Goal: Task Accomplishment & Management: Use online tool/utility

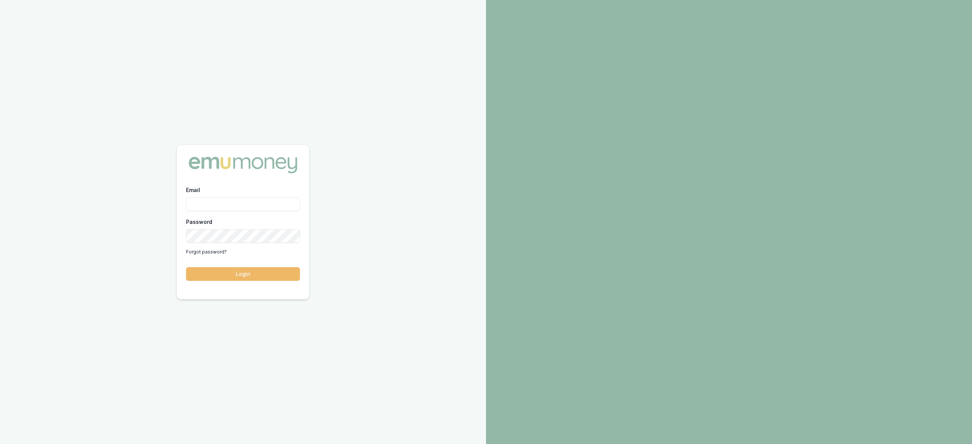
type input "[PERSON_NAME][EMAIL_ADDRESS][PERSON_NAME][DOMAIN_NAME]"
click at [265, 270] on button "Login" at bounding box center [243, 274] width 114 height 14
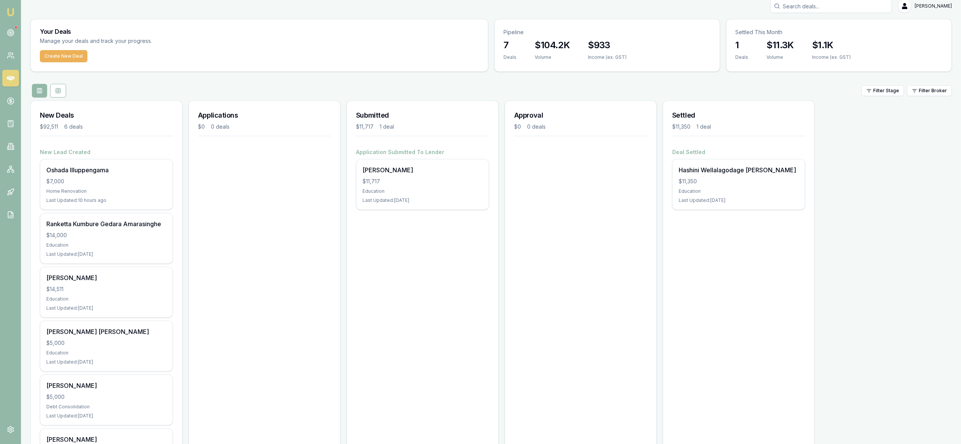
scroll to position [8, 0]
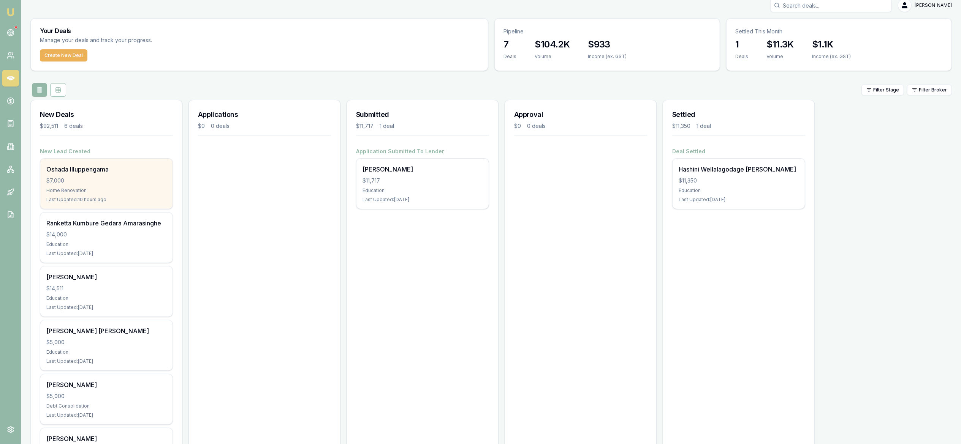
click at [101, 187] on div "Oshada Illuppengama $7,000 Home Renovation Last Updated: 10 hours ago" at bounding box center [106, 184] width 132 height 50
click at [122, 179] on div "$7,000" at bounding box center [106, 181] width 120 height 8
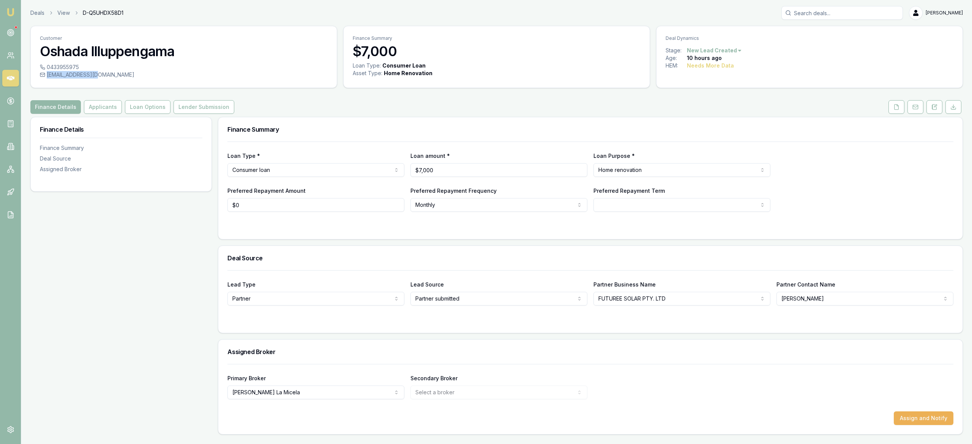
click at [103, 79] on div "0433955975 coshada@gmail.com" at bounding box center [184, 75] width 306 height 24
copy div "coshada@gmail.com"
click at [105, 101] on button "Applicants" at bounding box center [103, 107] width 38 height 14
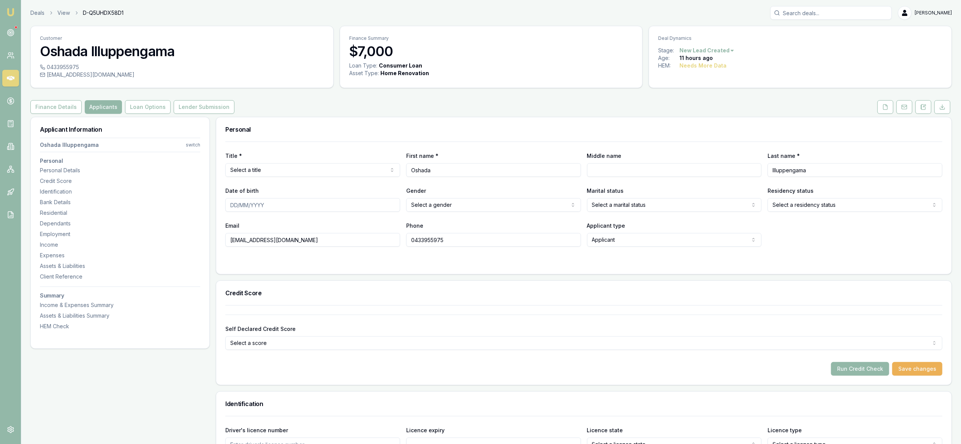
drag, startPoint x: 466, startPoint y: 171, endPoint x: 357, endPoint y: 175, distance: 108.4
click at [357, 175] on div "Title * Select a title Mr Mrs Miss Ms Dr Prof First name * Oshada Middle name L…" at bounding box center [583, 164] width 717 height 26
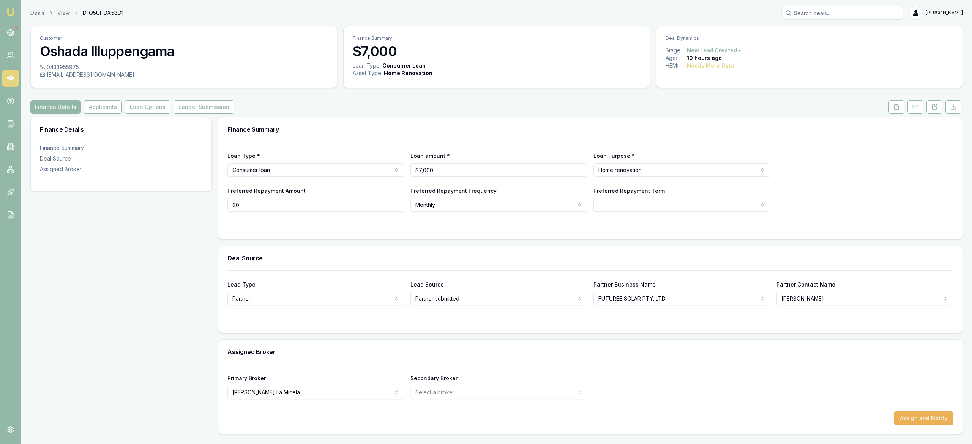
drag, startPoint x: 102, startPoint y: 104, endPoint x: 150, endPoint y: 136, distance: 57.3
click at [102, 104] on button "Applicants" at bounding box center [103, 107] width 38 height 14
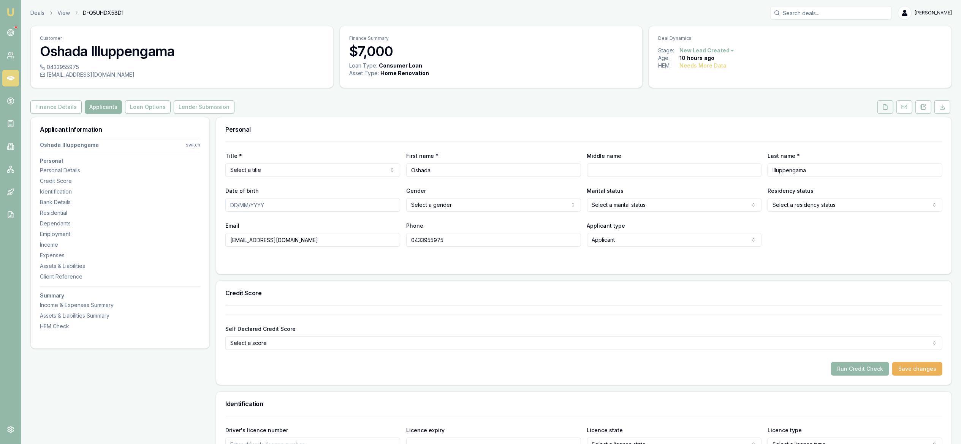
click at [891, 106] on button at bounding box center [885, 107] width 16 height 14
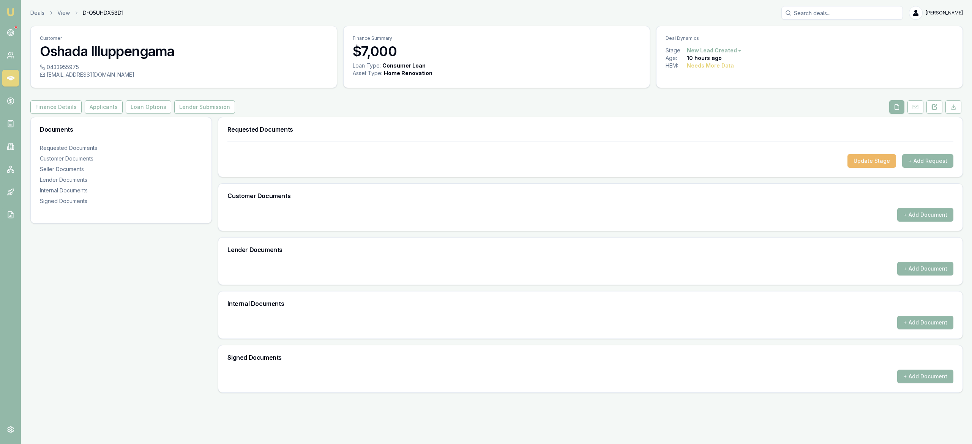
click at [866, 166] on button "Update Stage" at bounding box center [872, 161] width 49 height 14
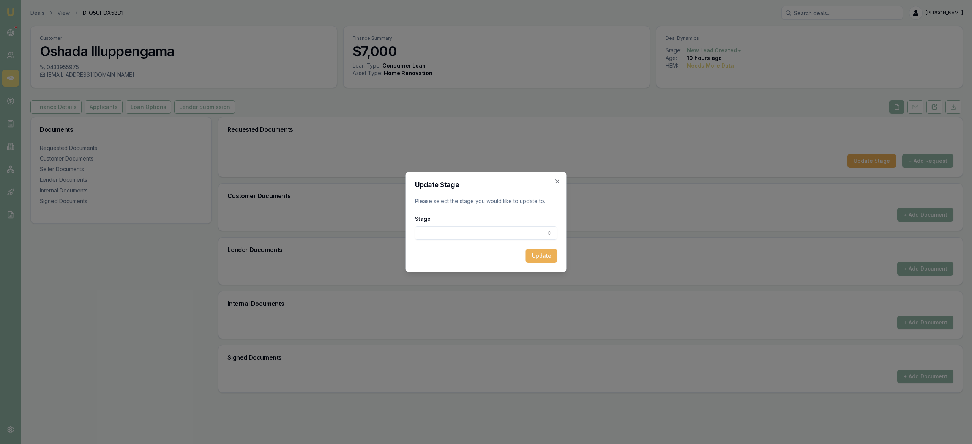
click at [556, 176] on div "Update Stage Please select the stage you would like to update to. Stage New lea…" at bounding box center [486, 222] width 161 height 100
click at [564, 182] on div "Update Stage Please select the stage you would like to update to. Stage New lea…" at bounding box center [486, 222] width 161 height 100
click at [558, 183] on icon "button" at bounding box center [558, 182] width 6 height 6
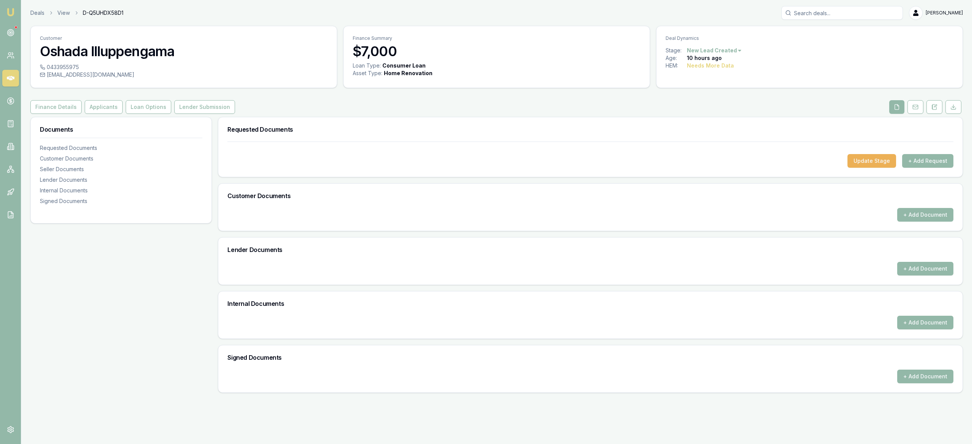
click at [942, 153] on div at bounding box center [591, 148] width 726 height 12
click at [928, 162] on button "+ Add Request" at bounding box center [928, 161] width 51 height 14
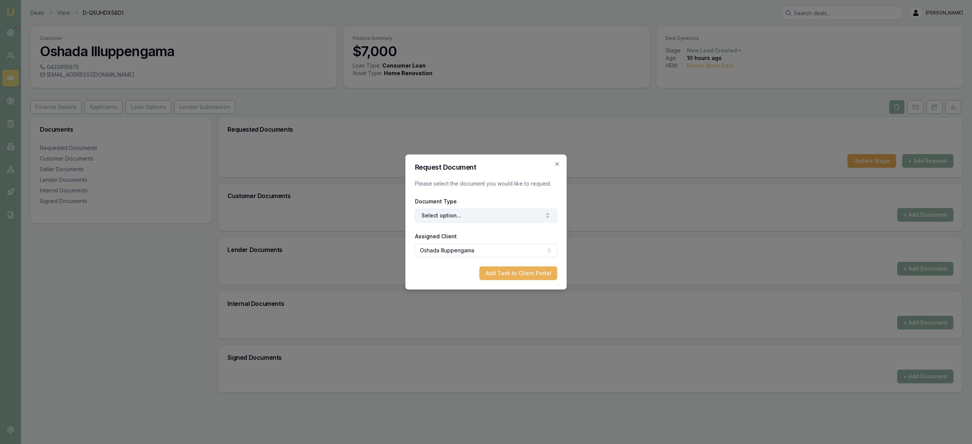
click at [530, 218] on button "Select option..." at bounding box center [486, 216] width 142 height 14
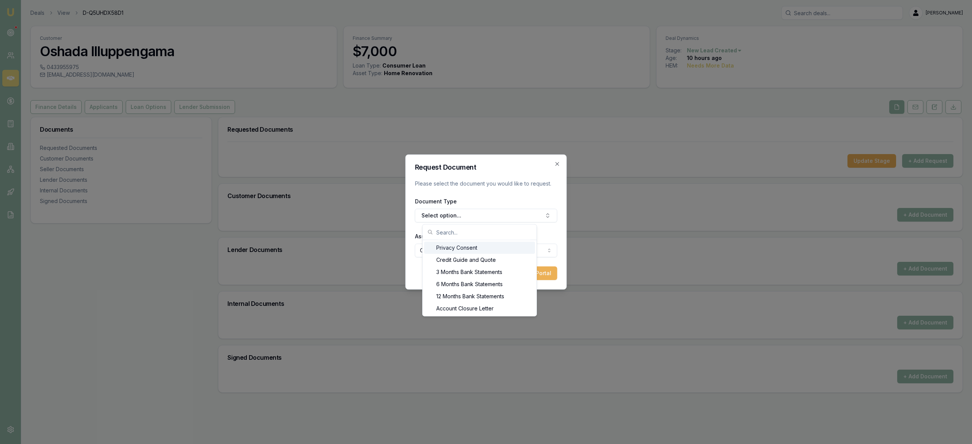
click at [507, 248] on div "Privacy Consent" at bounding box center [479, 248] width 111 height 12
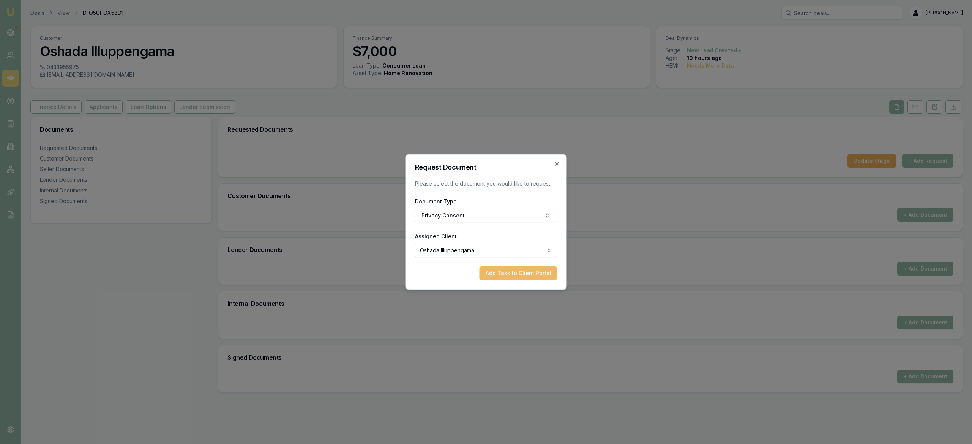
click at [515, 274] on button "Add Task to Client Portal" at bounding box center [519, 274] width 78 height 14
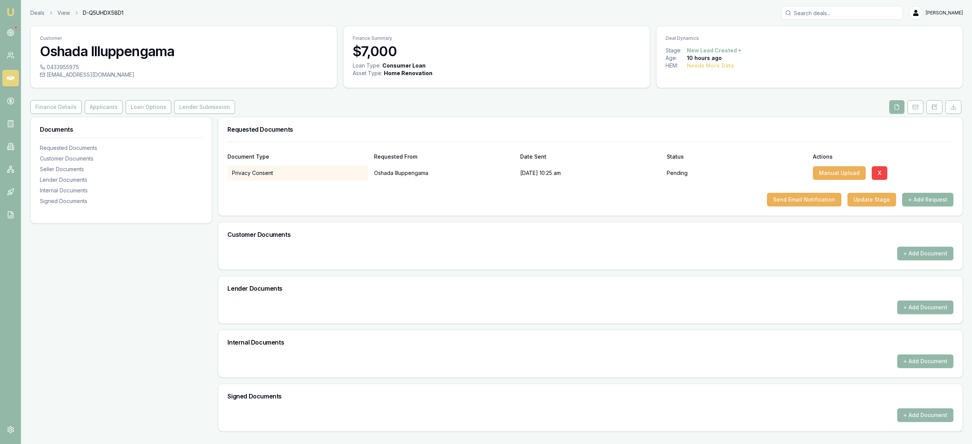
click at [920, 204] on button "+ Add Request" at bounding box center [928, 200] width 51 height 14
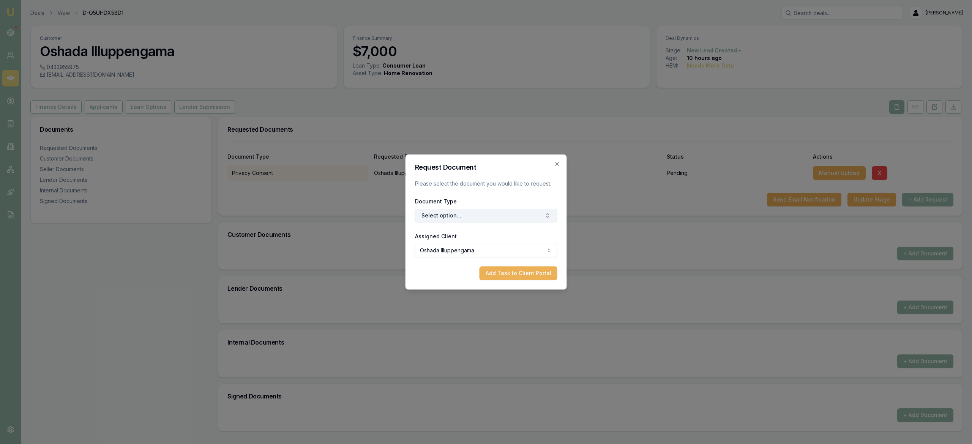
click at [545, 218] on icon "button" at bounding box center [548, 216] width 6 height 6
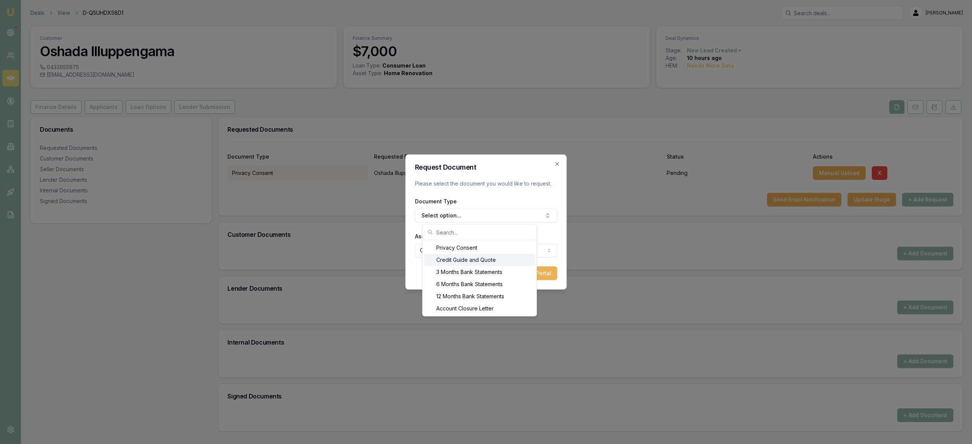
click at [497, 261] on div "Credit Guide and Quote" at bounding box center [479, 260] width 111 height 12
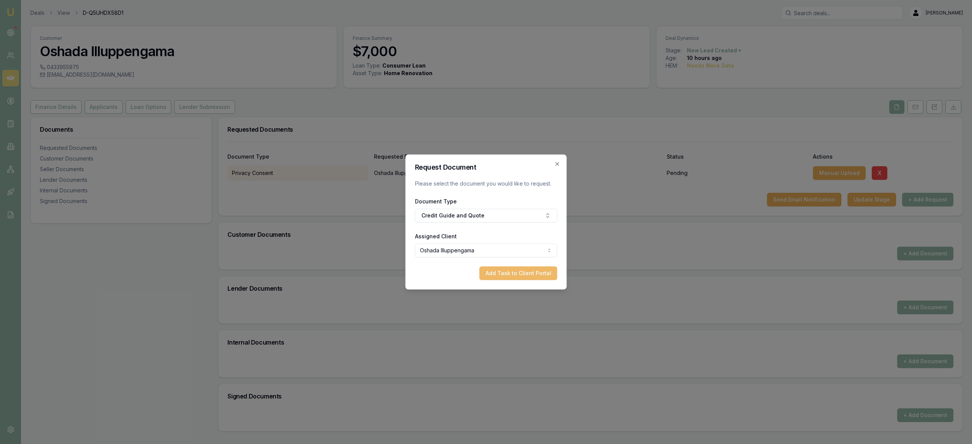
click at [528, 276] on button "Add Task to Client Portal" at bounding box center [519, 274] width 78 height 14
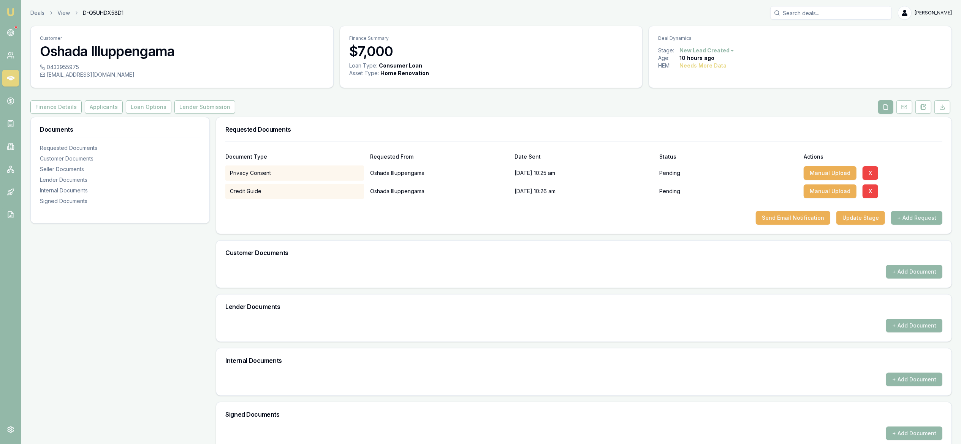
click at [923, 223] on button "+ Add Request" at bounding box center [916, 218] width 51 height 14
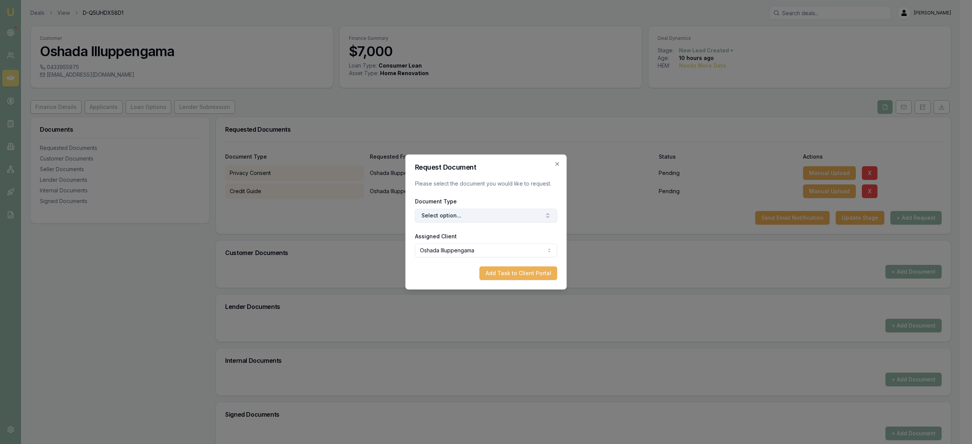
click at [502, 217] on button "Select option..." at bounding box center [486, 216] width 142 height 14
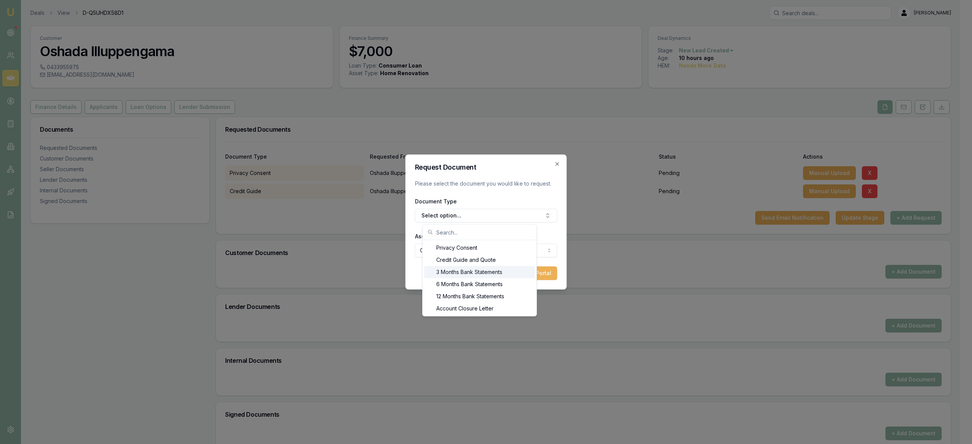
click at [502, 278] on div "3 Months Bank Statements" at bounding box center [479, 272] width 111 height 12
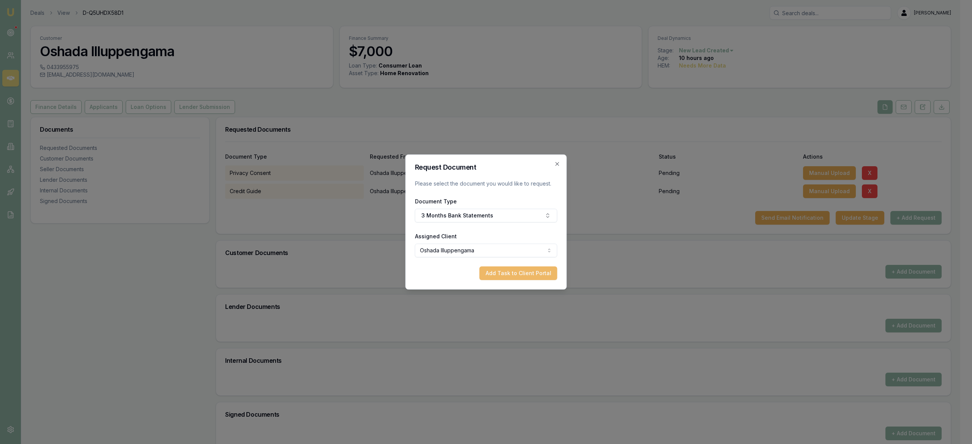
click at [537, 274] on button "Add Task to Client Portal" at bounding box center [519, 274] width 78 height 14
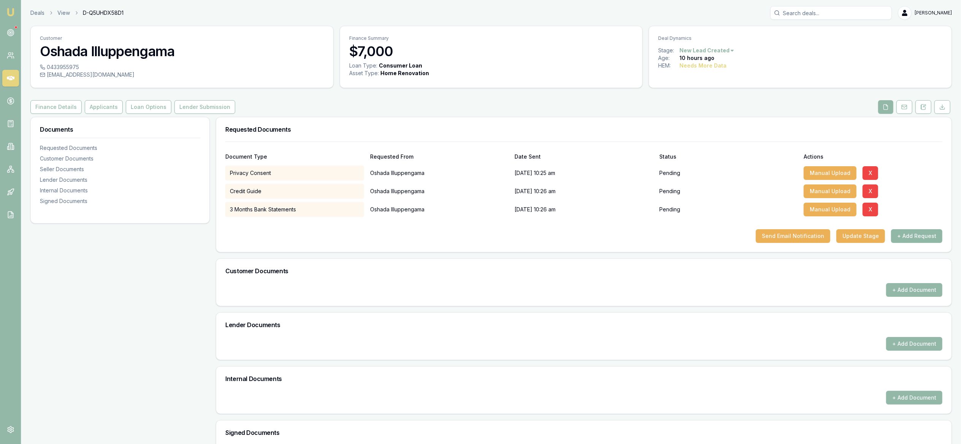
click at [924, 238] on button "+ Add Request" at bounding box center [916, 236] width 51 height 14
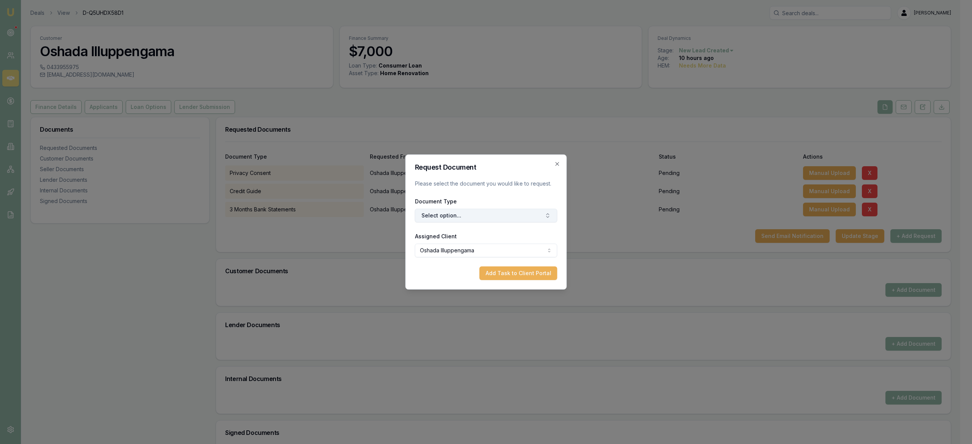
click at [544, 221] on button "Select option..." at bounding box center [486, 216] width 142 height 14
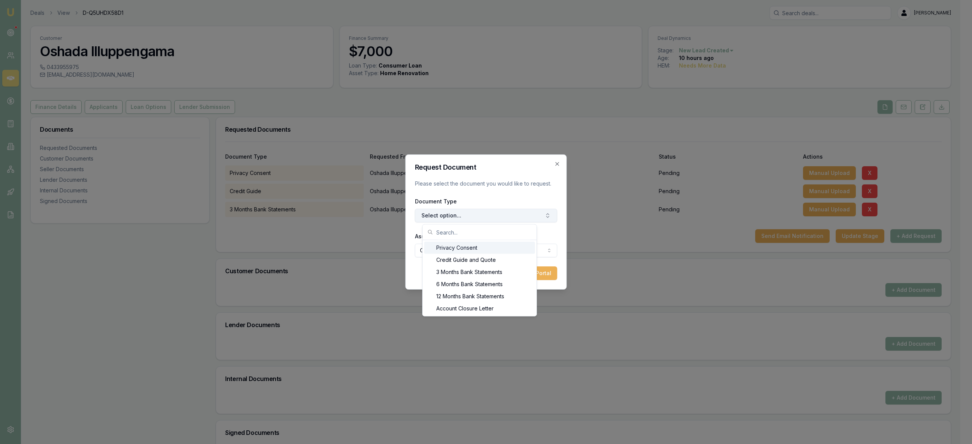
click at [544, 221] on button "Select option..." at bounding box center [486, 216] width 142 height 14
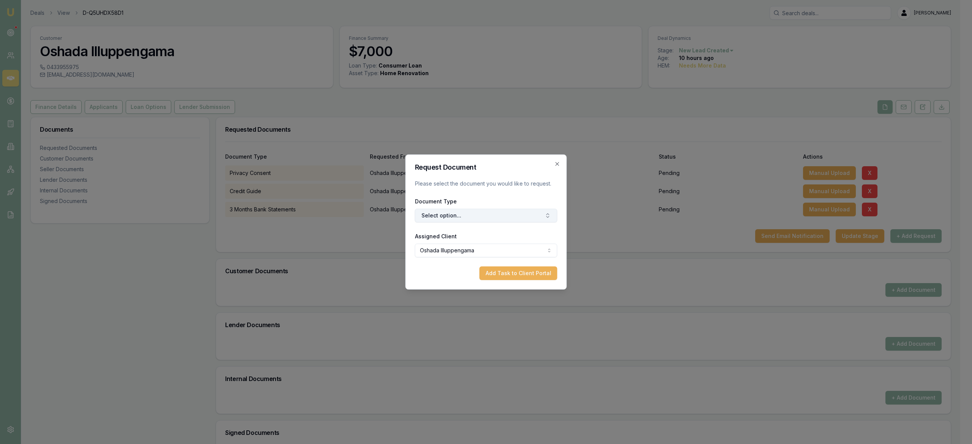
click at [528, 216] on button "Select option..." at bounding box center [486, 216] width 142 height 14
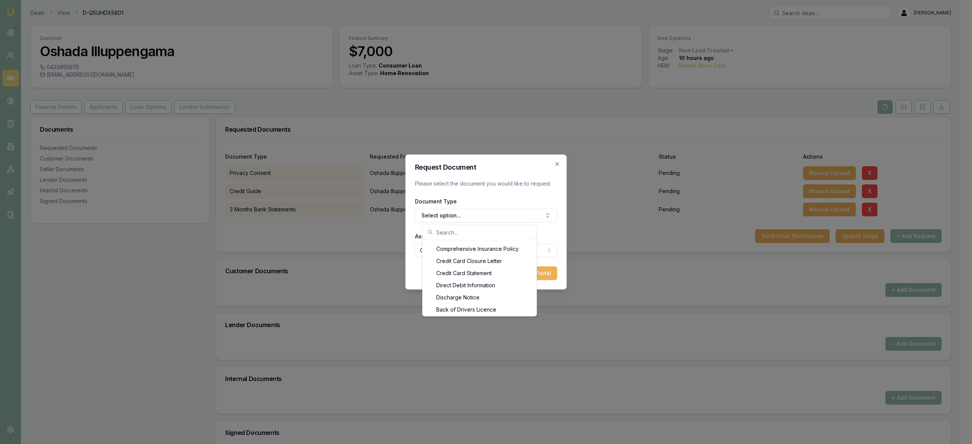
scroll to position [334, 0]
click at [492, 297] on div "Back of Drivers Licence" at bounding box center [479, 303] width 111 height 12
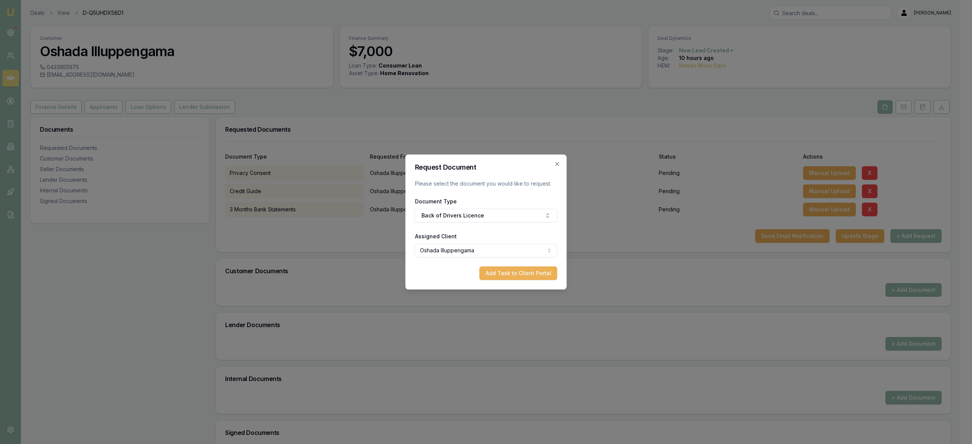
click at [523, 266] on form "Request Document Please select the document you would like to request. Document…" at bounding box center [486, 222] width 142 height 116
click at [523, 274] on button "Add Task to Client Portal" at bounding box center [519, 274] width 78 height 14
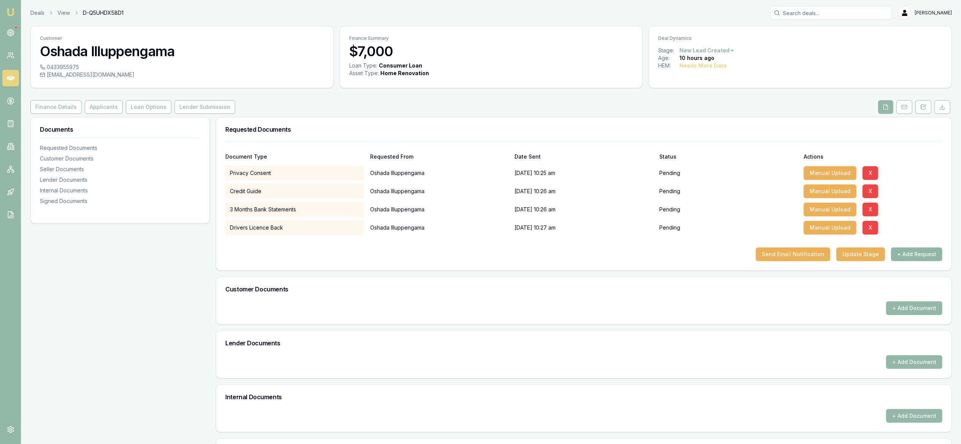
click at [929, 253] on button "+ Add Request" at bounding box center [916, 255] width 51 height 14
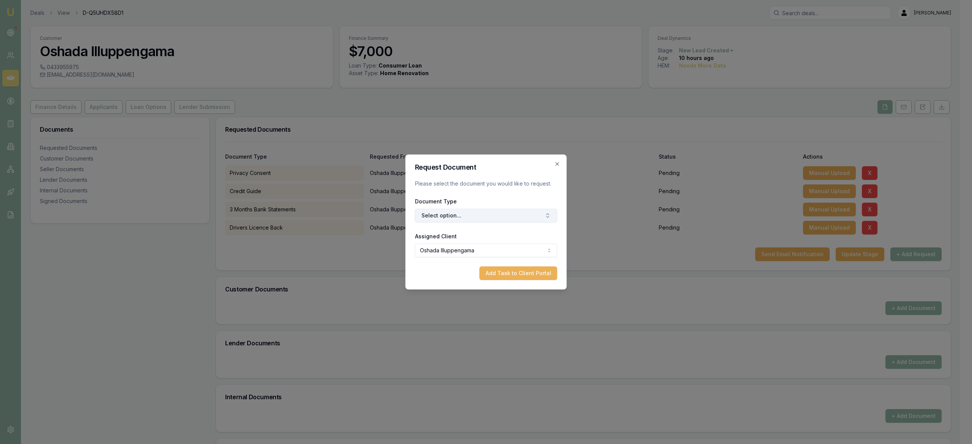
click at [529, 214] on button "Select option..." at bounding box center [486, 216] width 142 height 14
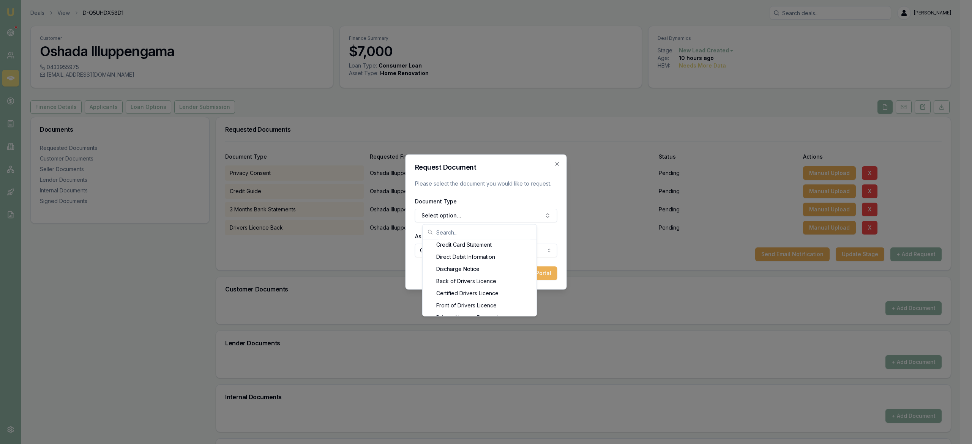
scroll to position [365, 0]
click at [501, 297] on div "Front of Drivers Licence" at bounding box center [479, 297] width 111 height 12
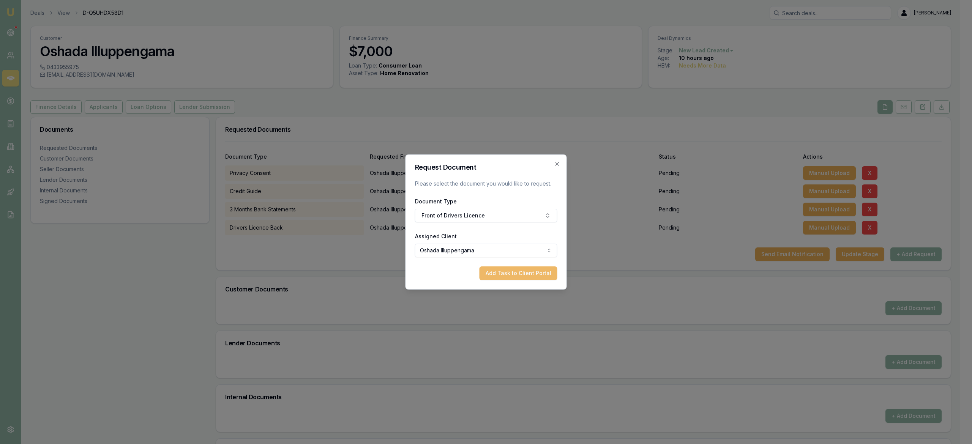
click at [509, 278] on button "Add Task to Client Portal" at bounding box center [519, 274] width 78 height 14
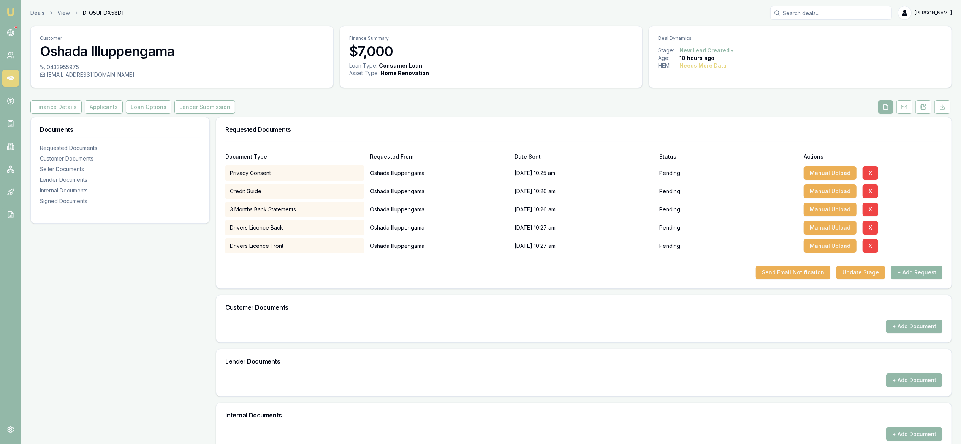
click at [914, 273] on button "+ Add Request" at bounding box center [916, 273] width 51 height 14
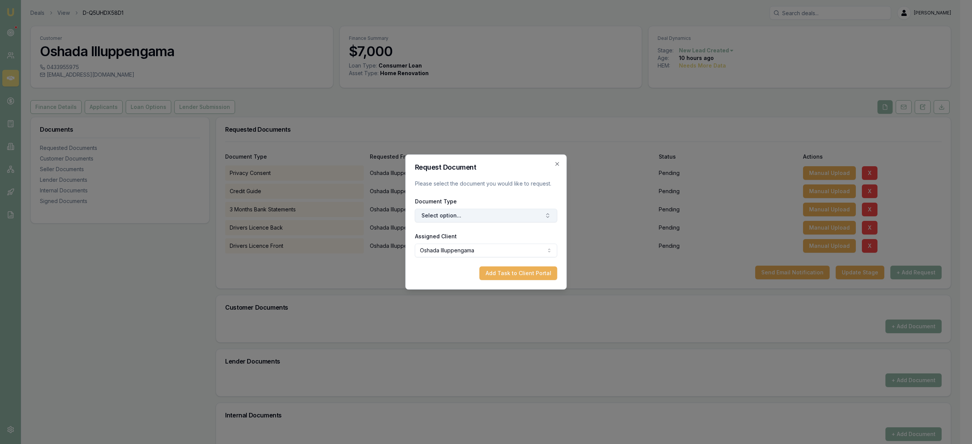
click at [528, 216] on button "Select option..." at bounding box center [486, 216] width 142 height 14
type input "medi"
click at [496, 251] on div "Medicare Card" at bounding box center [490, 248] width 95 height 12
click at [508, 274] on button "Add Task to Client Portal" at bounding box center [519, 274] width 78 height 14
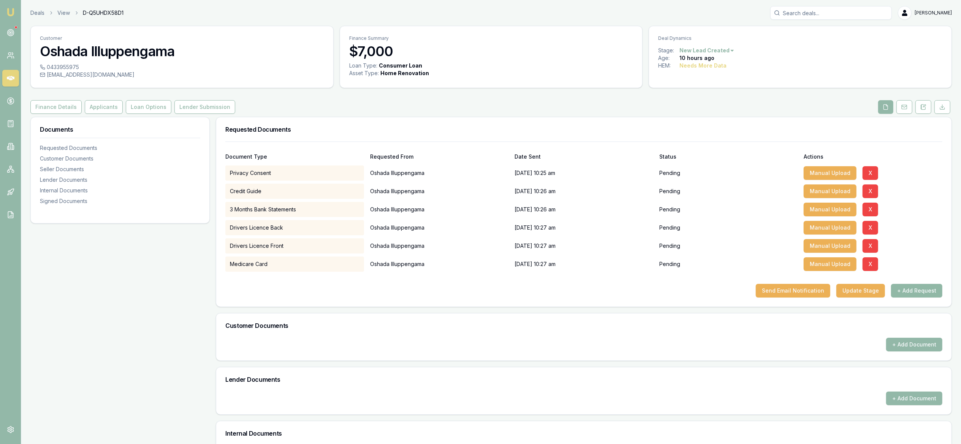
click at [929, 290] on button "+ Add Request" at bounding box center [916, 291] width 51 height 14
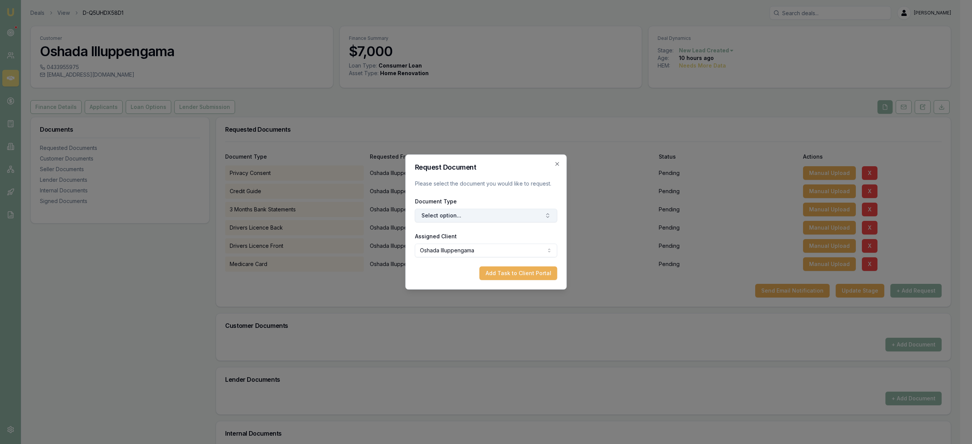
click at [495, 219] on button "Select option..." at bounding box center [486, 216] width 142 height 14
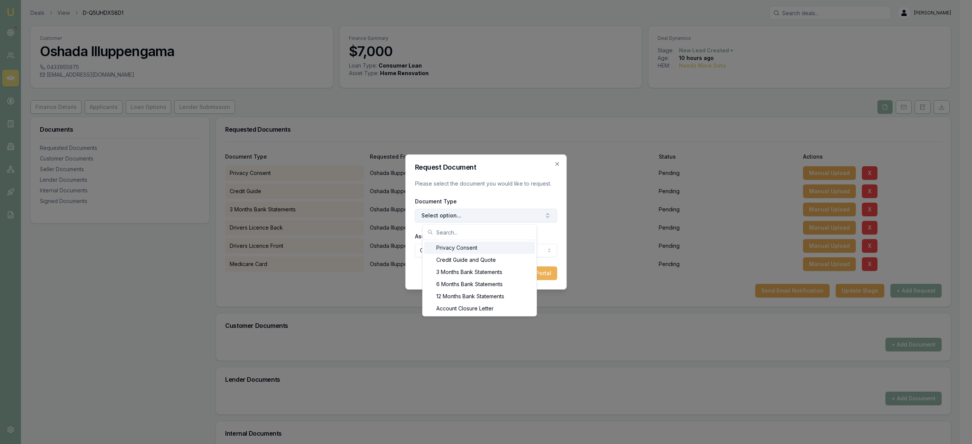
click at [495, 221] on button "Select option..." at bounding box center [486, 216] width 142 height 14
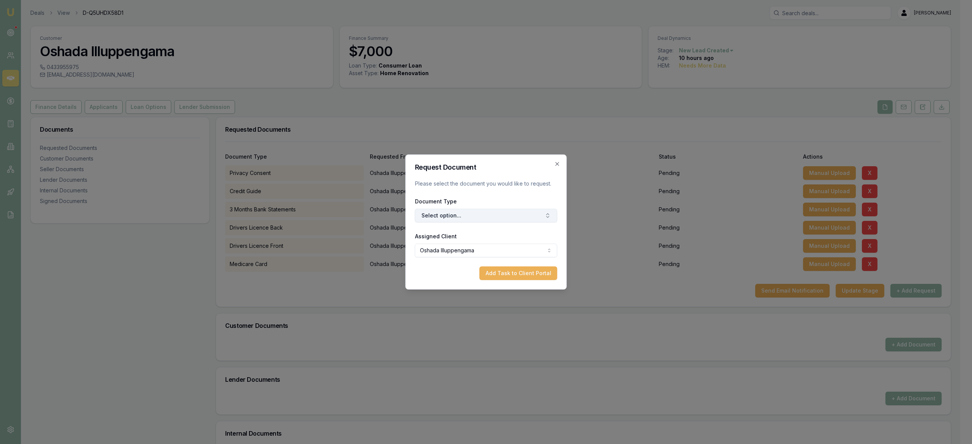
click at [495, 220] on button "Select option..." at bounding box center [486, 216] width 142 height 14
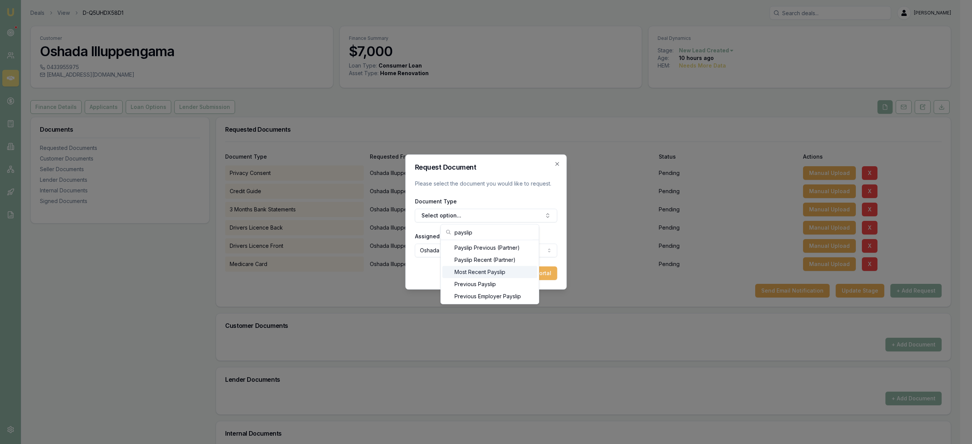
type input "payslip"
click at [476, 271] on div "Most Recent Payslip" at bounding box center [490, 272] width 95 height 12
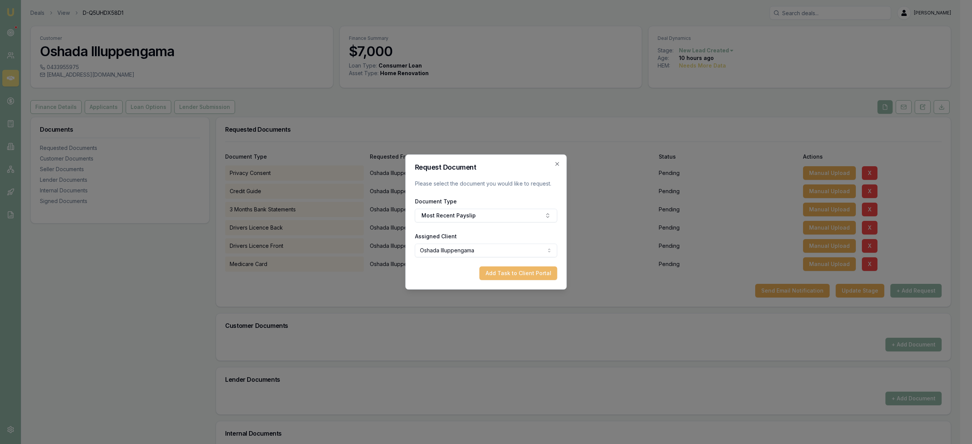
click at [514, 277] on button "Add Task to Client Portal" at bounding box center [519, 274] width 78 height 14
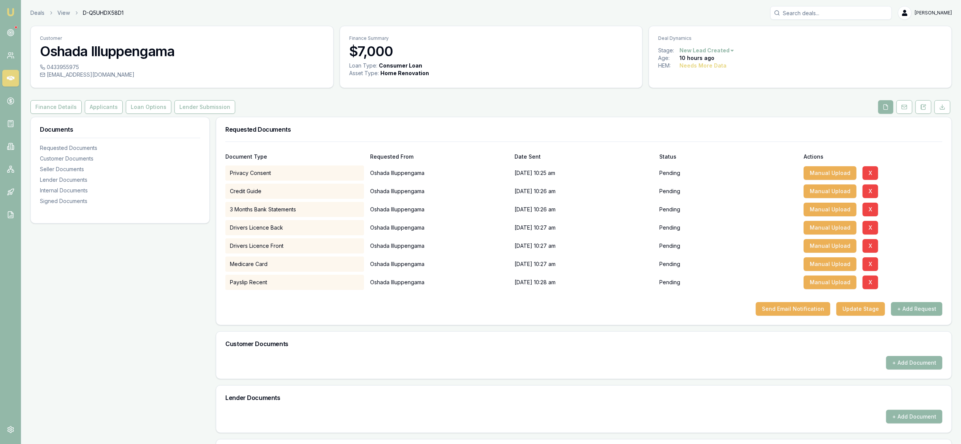
click at [921, 306] on button "+ Add Request" at bounding box center [916, 309] width 51 height 14
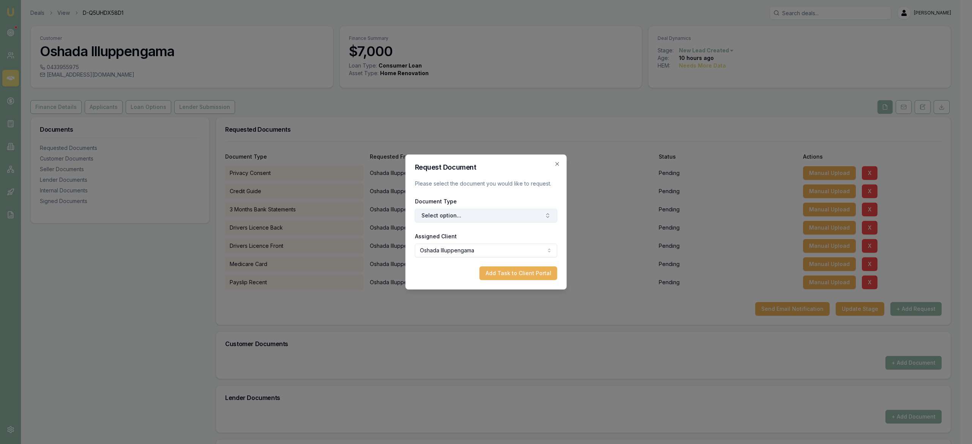
click at [498, 216] on button "Select option..." at bounding box center [486, 216] width 142 height 14
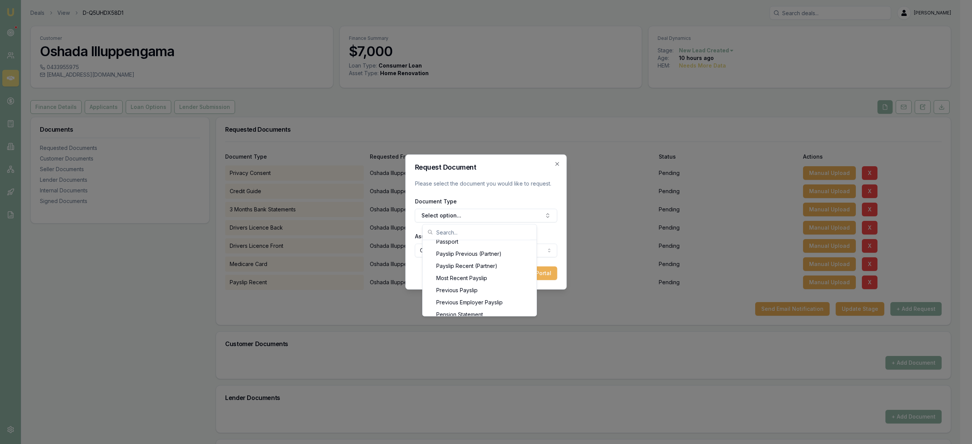
scroll to position [669, 0]
click at [488, 261] on div "Previous Payslip" at bounding box center [479, 260] width 111 height 12
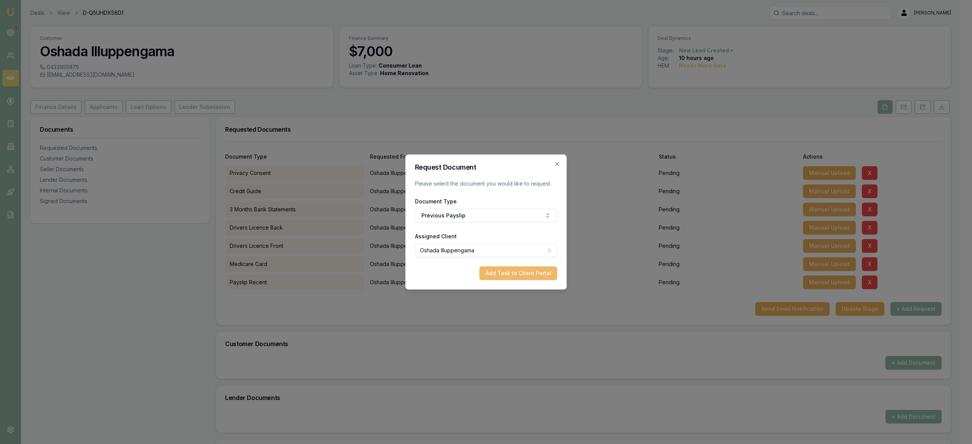
click at [526, 275] on button "Add Task to Client Portal" at bounding box center [519, 274] width 78 height 14
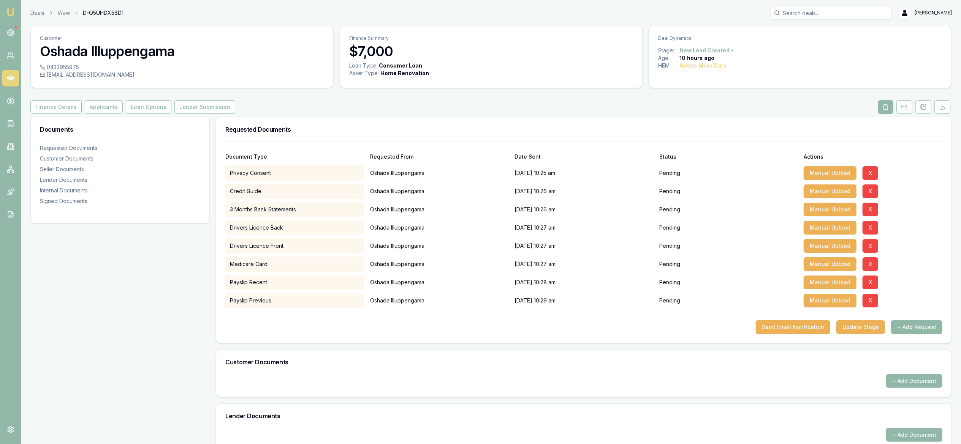
click at [924, 327] on button "+ Add Request" at bounding box center [916, 328] width 51 height 14
click at [933, 326] on button "+ Add Request" at bounding box center [916, 328] width 51 height 14
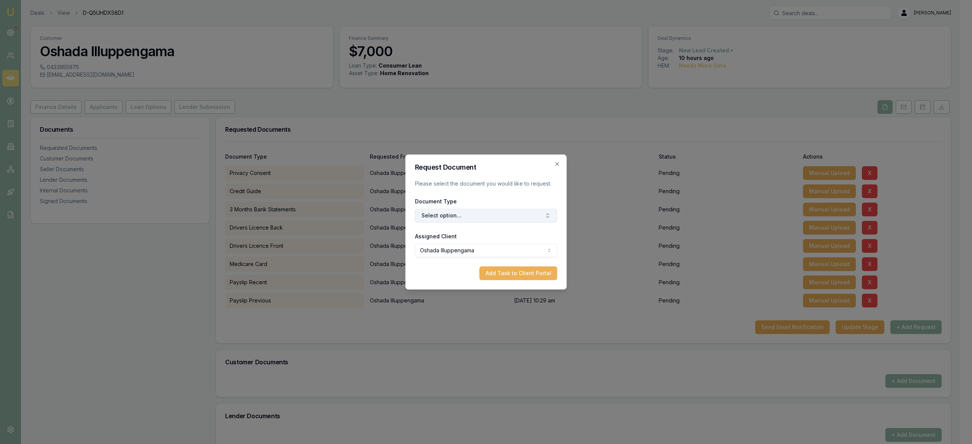
click at [548, 213] on icon "button" at bounding box center [548, 216] width 6 height 6
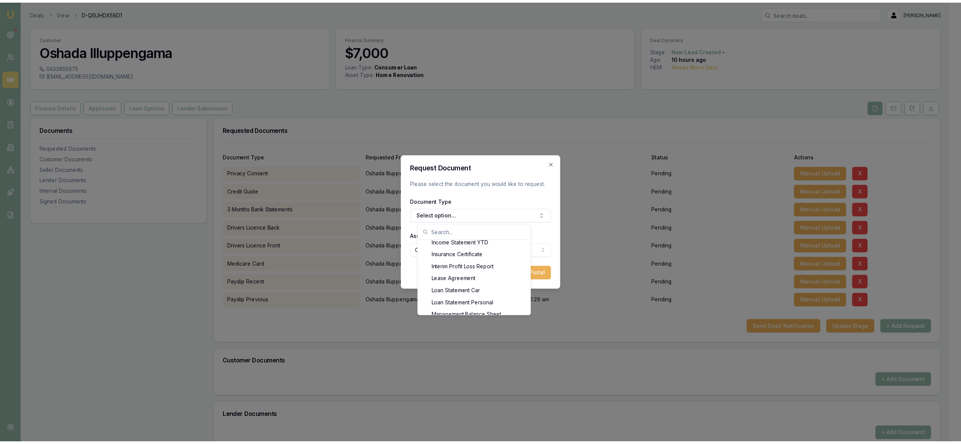
scroll to position [486, 0]
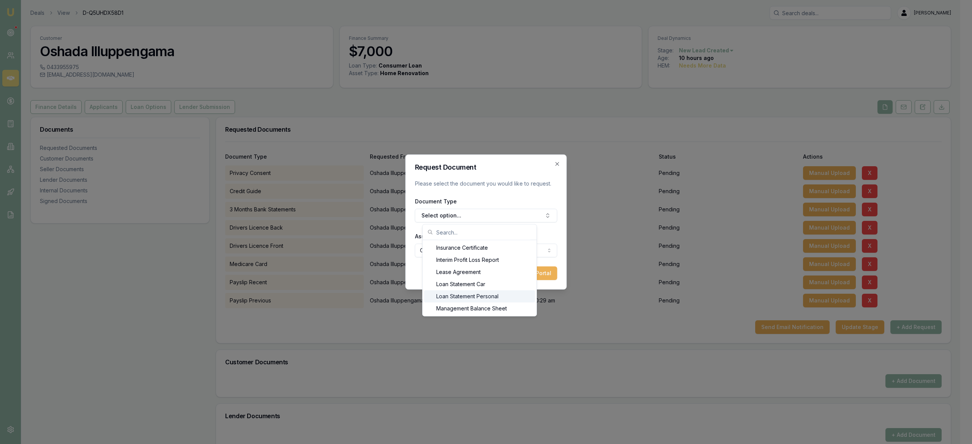
click at [481, 297] on div "Loan Statement Personal" at bounding box center [479, 297] width 111 height 12
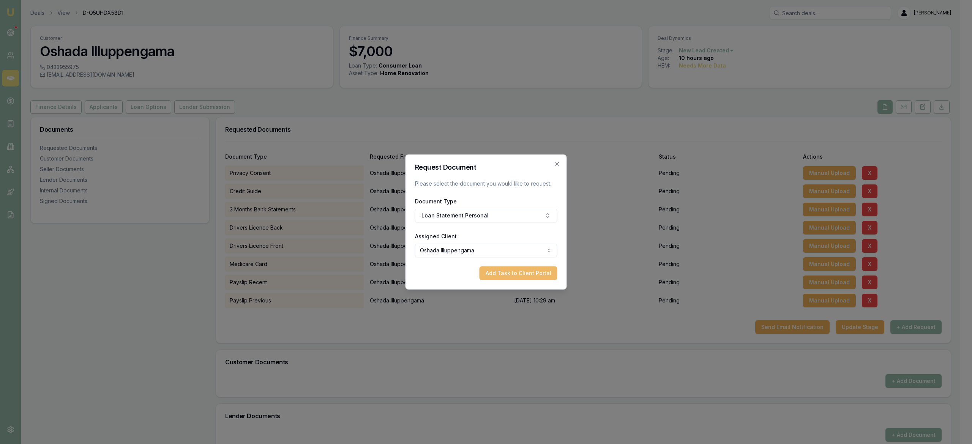
click at [508, 269] on button "Add Task to Client Portal" at bounding box center [519, 274] width 78 height 14
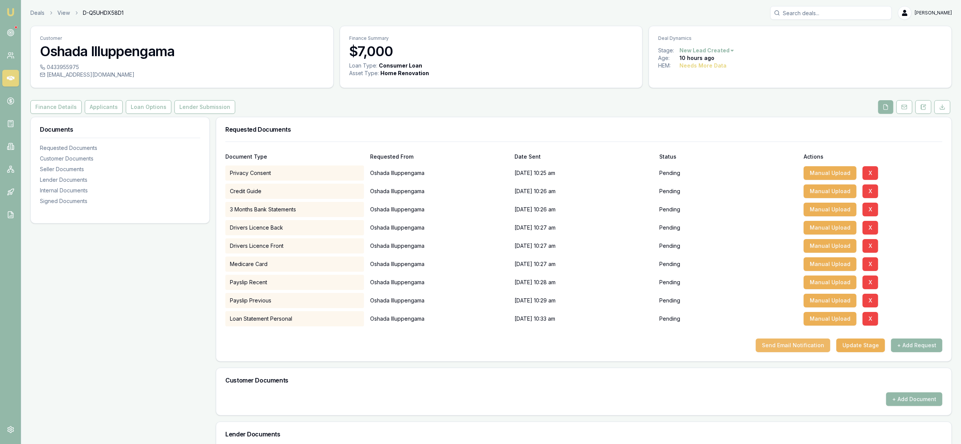
click at [812, 349] on button "Send Email Notification" at bounding box center [793, 346] width 74 height 14
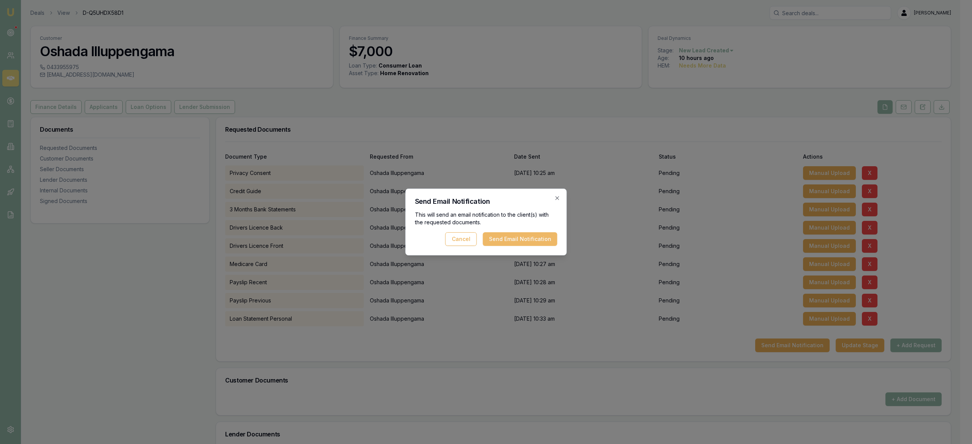
click at [513, 240] on button "Send Email Notification" at bounding box center [520, 239] width 74 height 14
